Goal: Information Seeking & Learning: Compare options

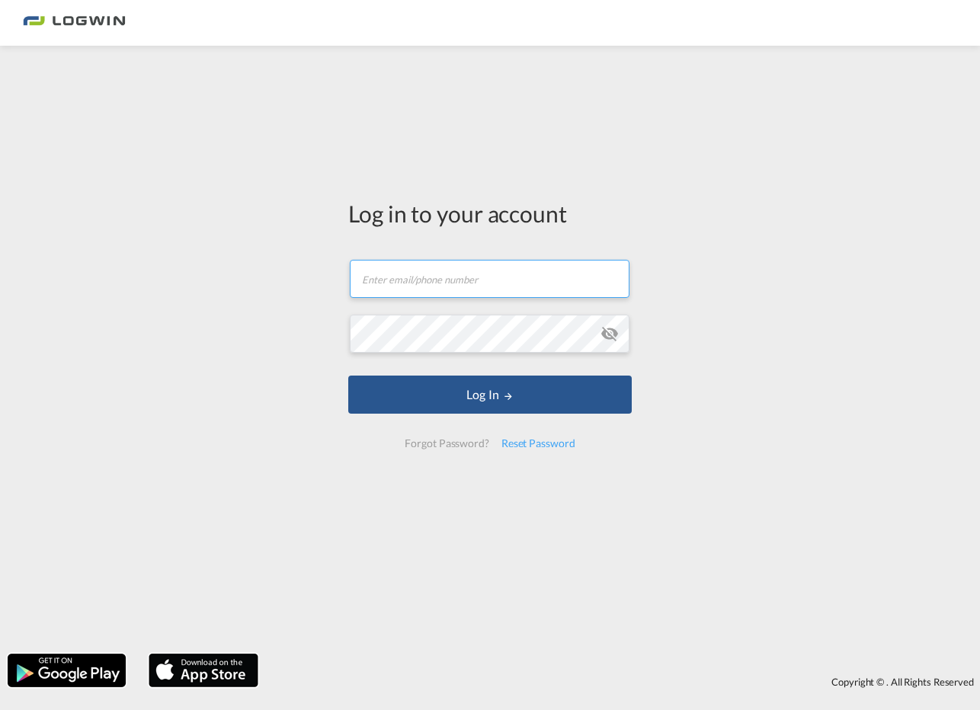
click at [395, 285] on input "text" at bounding box center [490, 279] width 280 height 38
type input "[EMAIL_ADDRESS][PERSON_NAME][DOMAIN_NAME]"
click at [348, 376] on button "Log In" at bounding box center [490, 395] width 284 height 38
